Goal: Navigation & Orientation: Find specific page/section

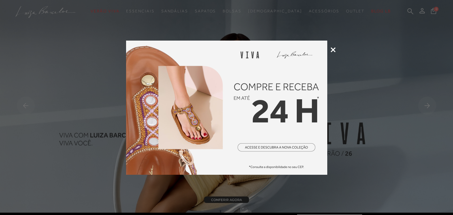
click at [331, 49] on icon at bounding box center [332, 49] width 5 height 5
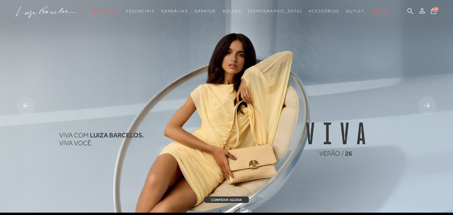
scroll to position [33, 0]
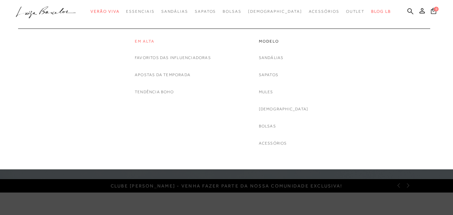
click at [139, 39] on link "Em alta" at bounding box center [173, 42] width 76 height 6
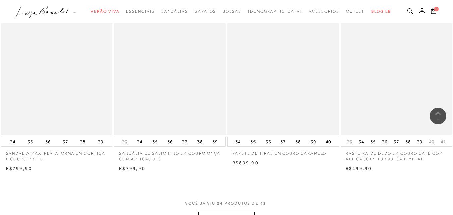
scroll to position [1172, 0]
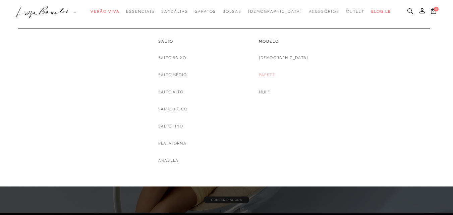
click at [275, 72] on link "Papete" at bounding box center [267, 74] width 16 height 7
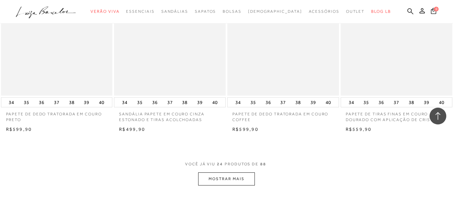
scroll to position [1239, 0]
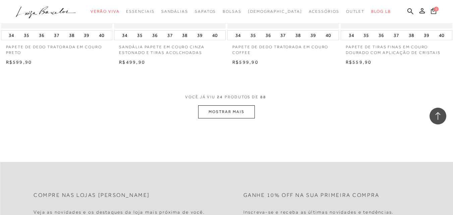
click at [247, 112] on button "MOSTRAR MAIS" at bounding box center [226, 111] width 56 height 13
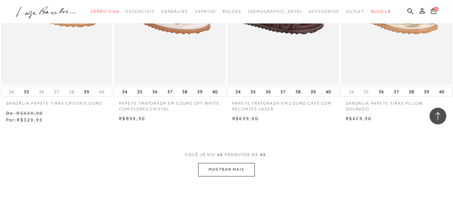
scroll to position [2512, 0]
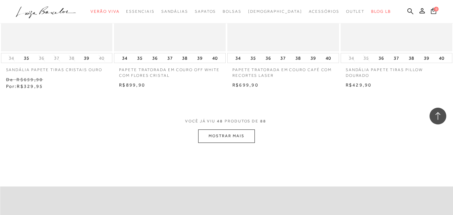
click at [235, 129] on button "MOSTRAR MAIS" at bounding box center [226, 135] width 56 height 13
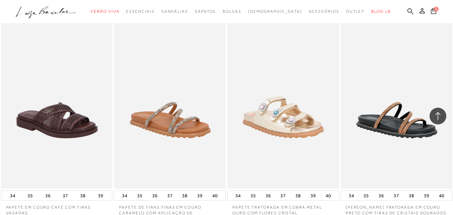
scroll to position [3484, 0]
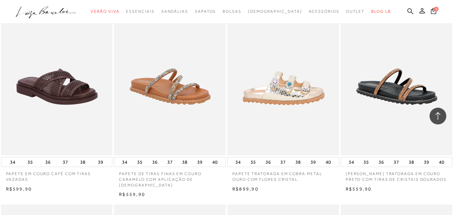
click at [284, 97] on img at bounding box center [283, 71] width 111 height 167
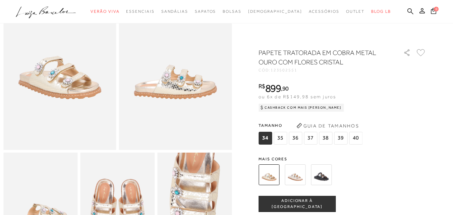
scroll to position [33, 0]
